Goal: Transaction & Acquisition: Obtain resource

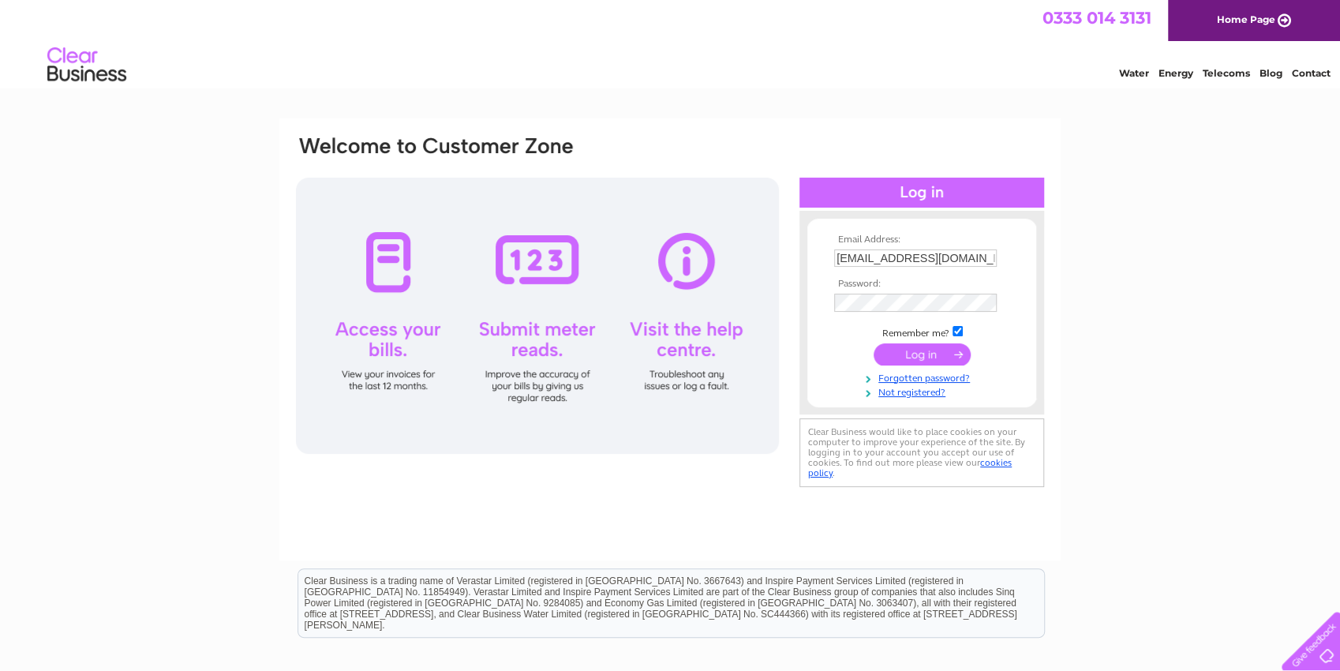
click at [912, 358] on input "submit" at bounding box center [922, 354] width 97 height 22
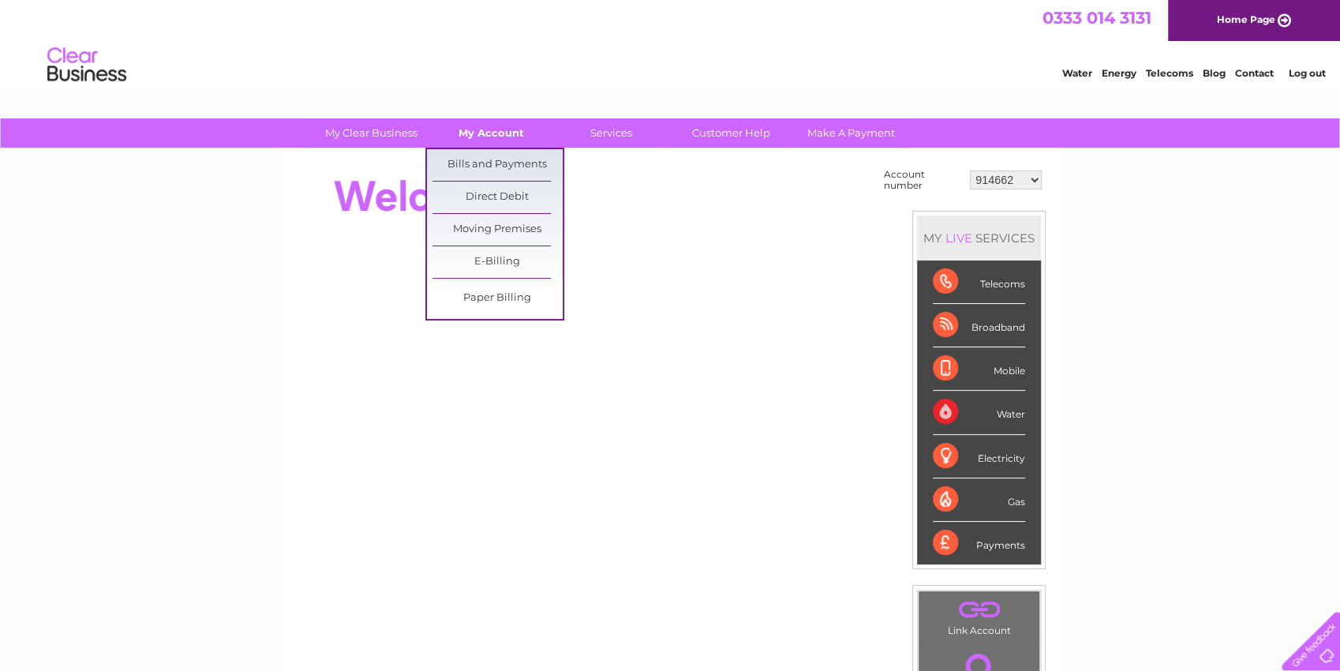
click at [500, 137] on link "My Account" at bounding box center [491, 132] width 130 height 29
click at [504, 170] on link "Bills and Payments" at bounding box center [498, 165] width 130 height 32
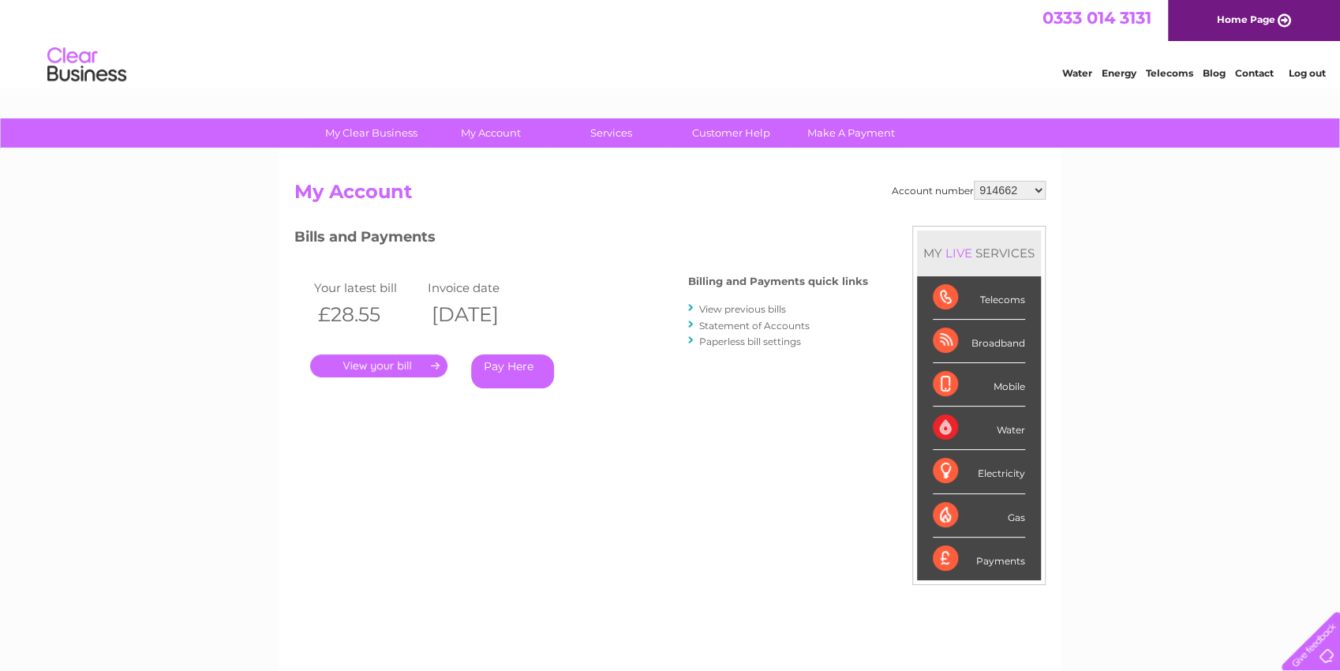
click at [974, 181] on select "914662 914663 914664 920122 30266726" at bounding box center [1010, 190] width 72 height 19
select select "914663"
click option "914663" at bounding box center [0, 0] width 0 height 0
click at [974, 181] on select "914662 914663 914664 920122 30266726" at bounding box center [1010, 190] width 72 height 19
select select "914664"
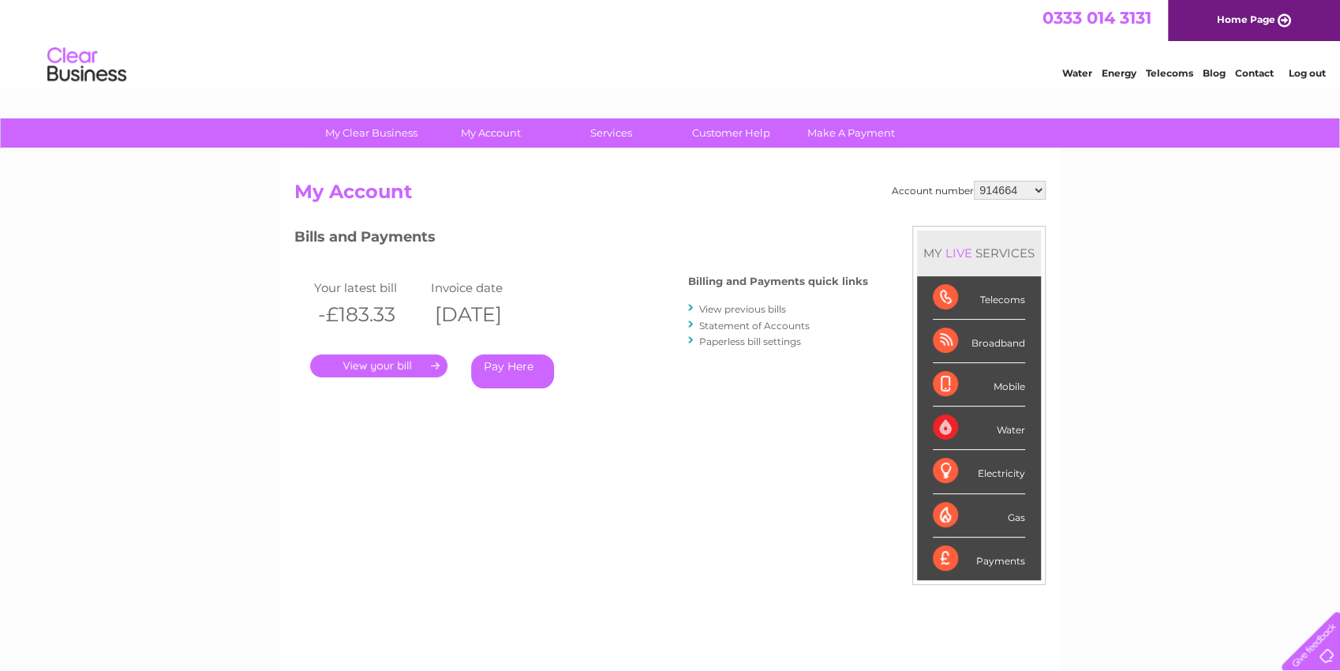
click option "914664" at bounding box center [0, 0] width 0 height 0
click at [974, 181] on select "914662 914663 914664 920122 30266726" at bounding box center [1010, 190] width 72 height 19
select select "920122"
click option "920122" at bounding box center [0, 0] width 0 height 0
click at [410, 369] on link "." at bounding box center [378, 365] width 137 height 23
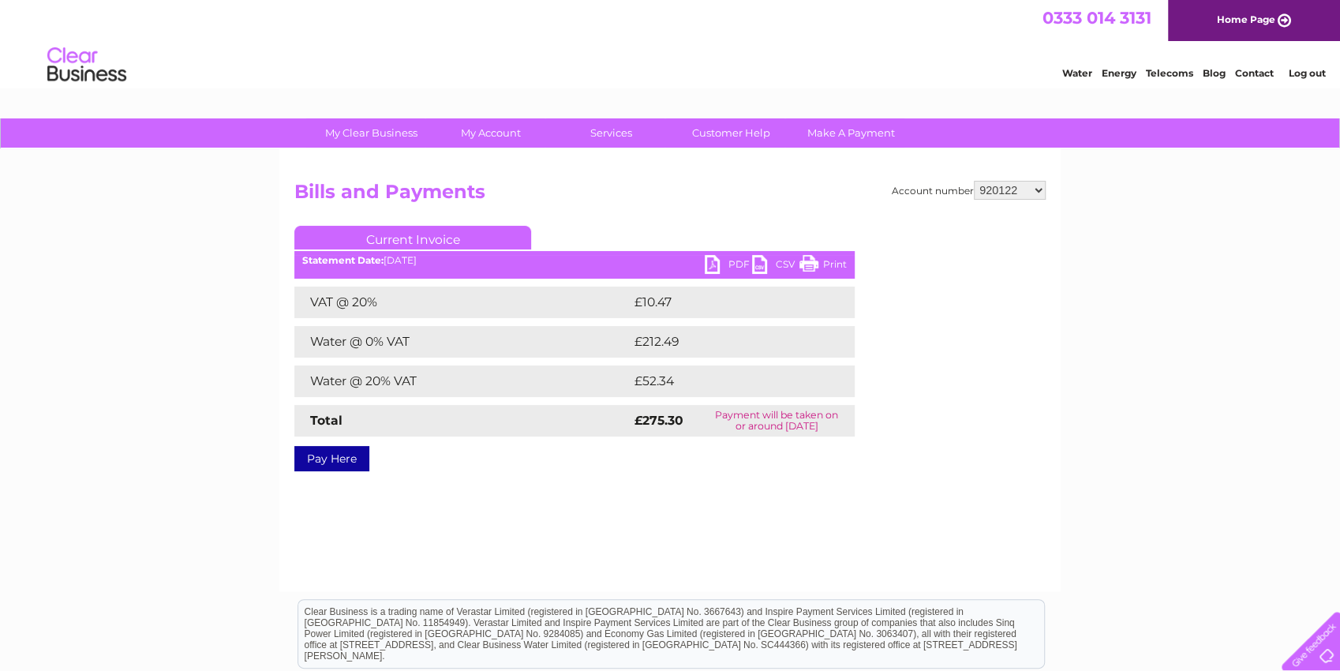
click at [719, 264] on link "PDF" at bounding box center [728, 266] width 47 height 23
click at [974, 181] on select "914662 914663 914664 920122 30266726" at bounding box center [1010, 190] width 72 height 19
select select "30266726"
click option "30266726" at bounding box center [0, 0] width 0 height 0
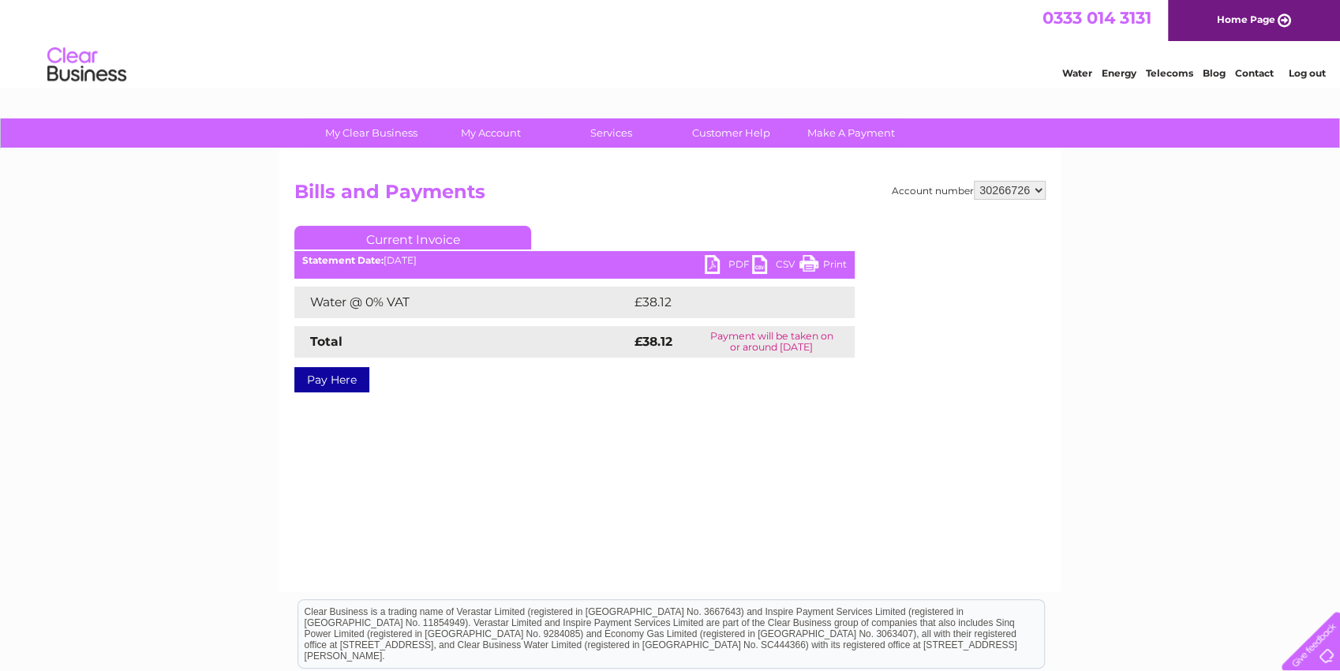
click at [725, 269] on link "PDF" at bounding box center [728, 266] width 47 height 23
select select "920122"
click option "920122" at bounding box center [0, 0] width 0 height 0
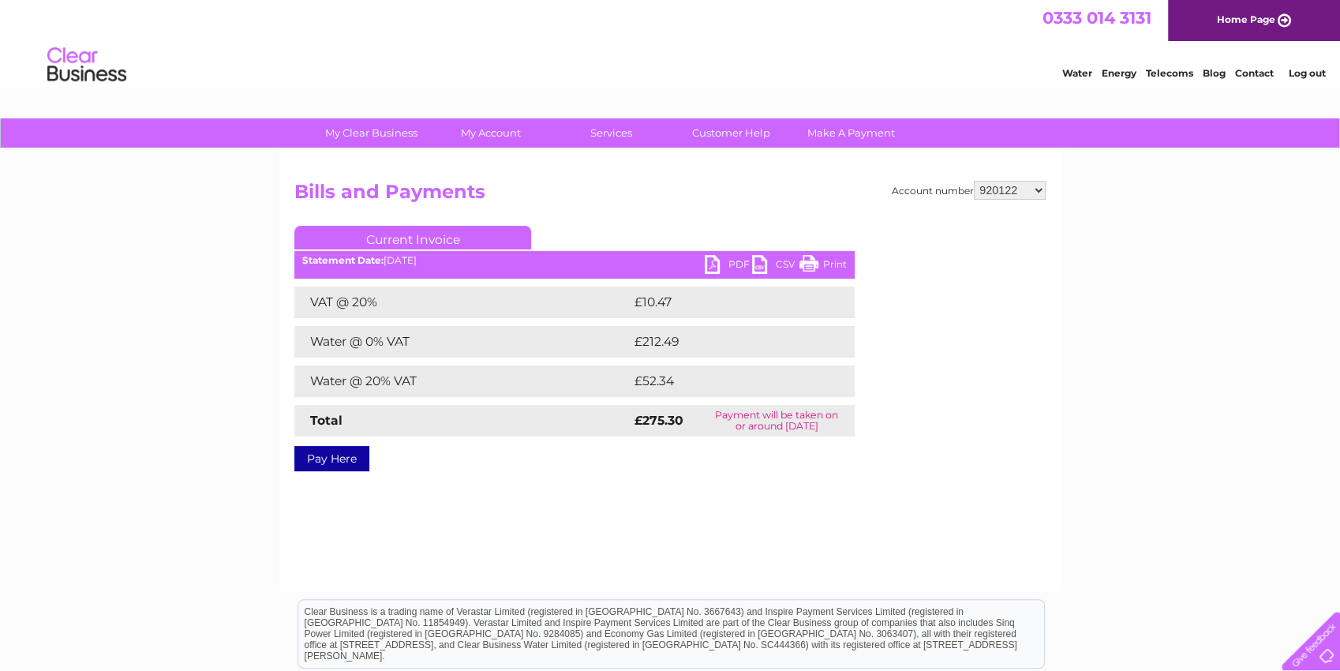
click at [719, 260] on link "PDF" at bounding box center [728, 266] width 47 height 23
